Goal: Task Accomplishment & Management: Manage account settings

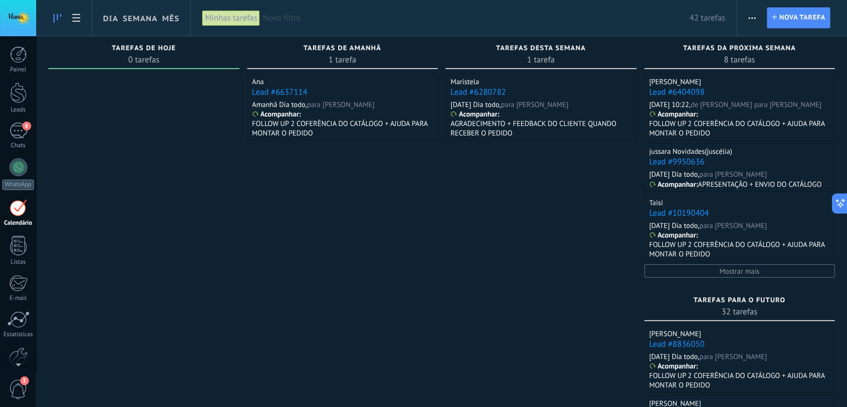
scroll to position [11, 0]
click at [19, 135] on div "8" at bounding box center [18, 131] width 18 height 16
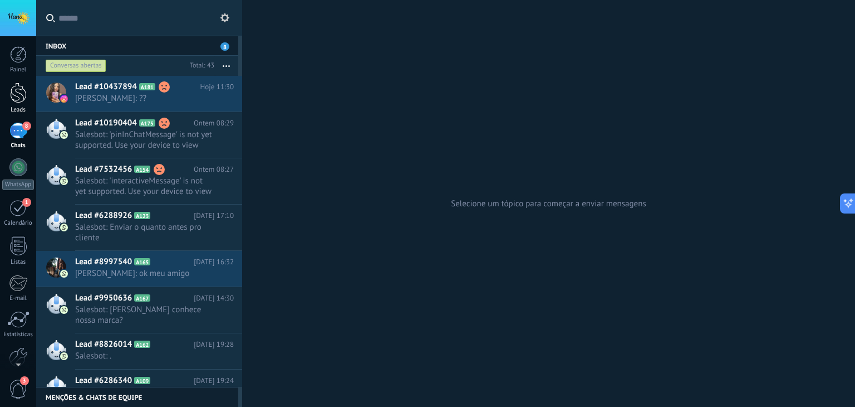
click at [16, 94] on div at bounding box center [18, 92] width 17 height 21
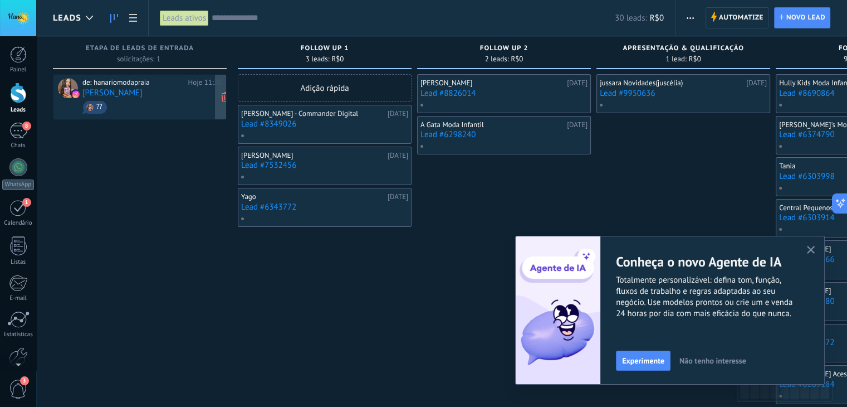
click at [111, 94] on link "[PERSON_NAME]" at bounding box center [112, 92] width 60 height 9
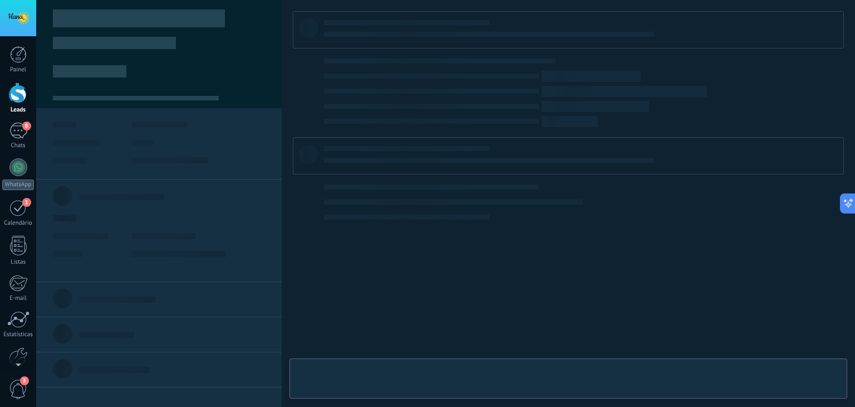
type textarea "**********"
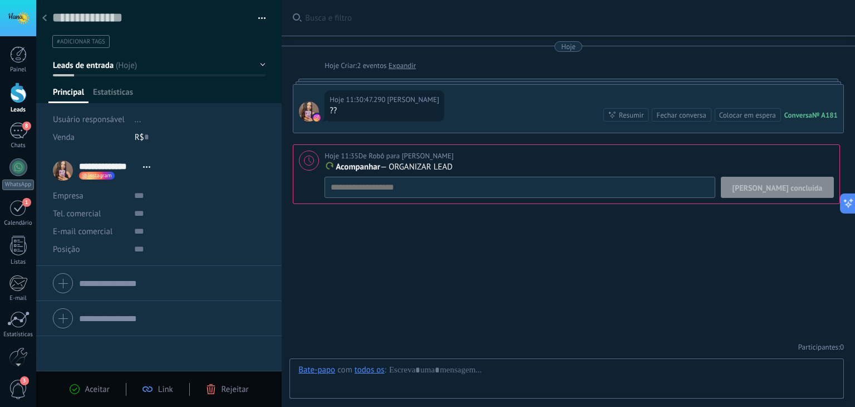
scroll to position [16, 0]
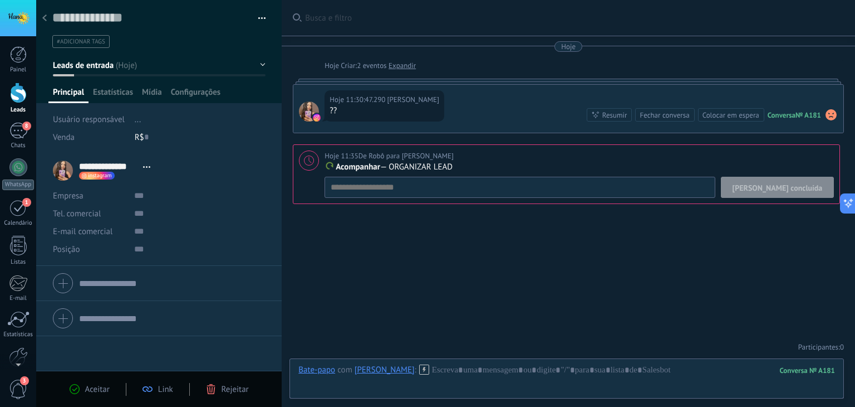
click at [94, 175] on span "instagram" at bounding box center [100, 176] width 24 height 6
click at [138, 213] on link "Abrir perfil Instagram" at bounding box center [139, 211] width 76 height 11
